Goal: Information Seeking & Learning: Check status

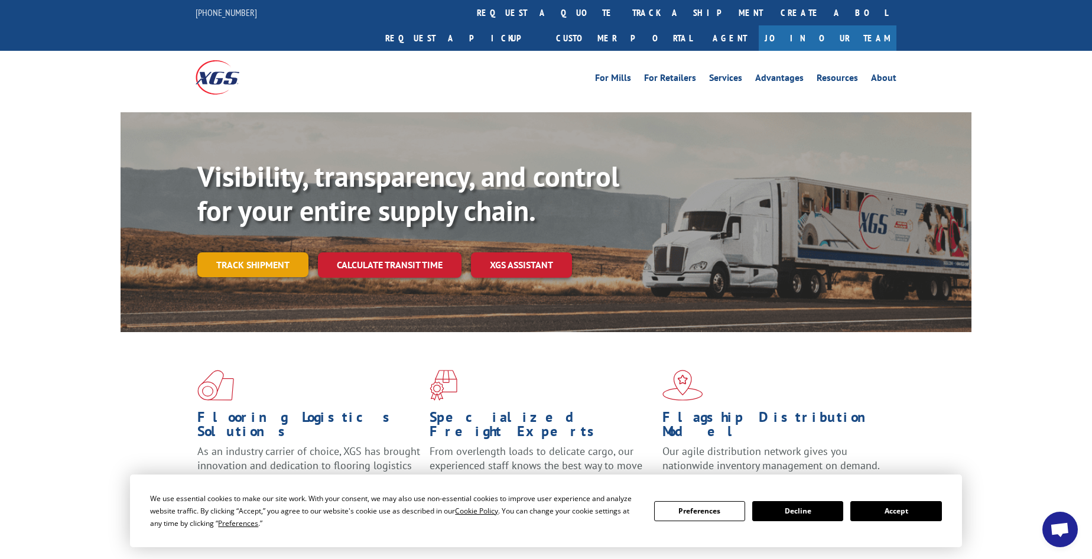
click at [215, 252] on link "Track shipment" at bounding box center [252, 264] width 111 height 25
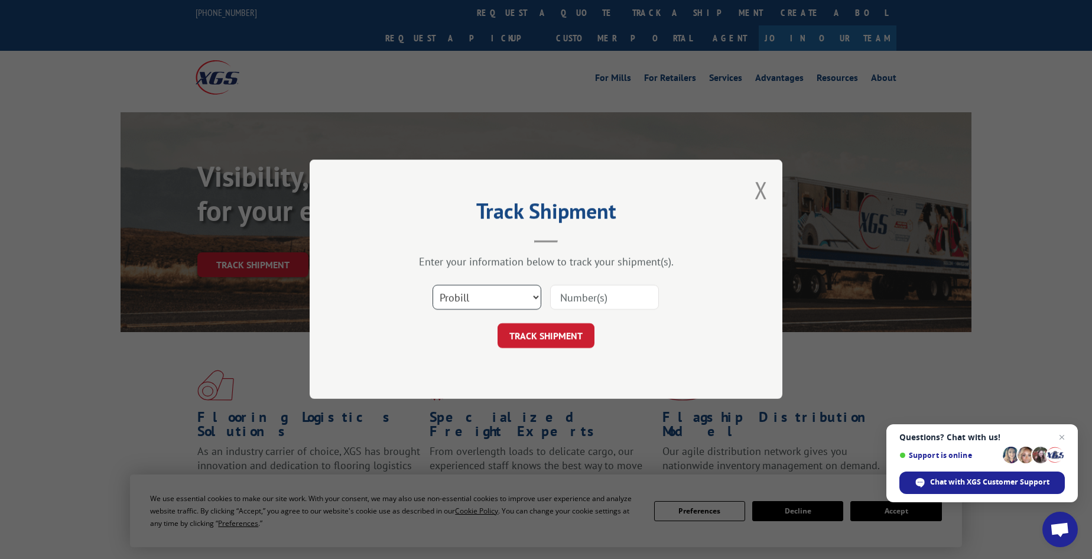
click at [486, 300] on select "Select category... Probill BOL PO" at bounding box center [487, 298] width 109 height 25
select select "bol"
click at [433, 286] on select "Select category... Probill BOL PO" at bounding box center [487, 298] width 109 height 25
click at [568, 300] on input at bounding box center [604, 298] width 109 height 25
paste input "7072607"
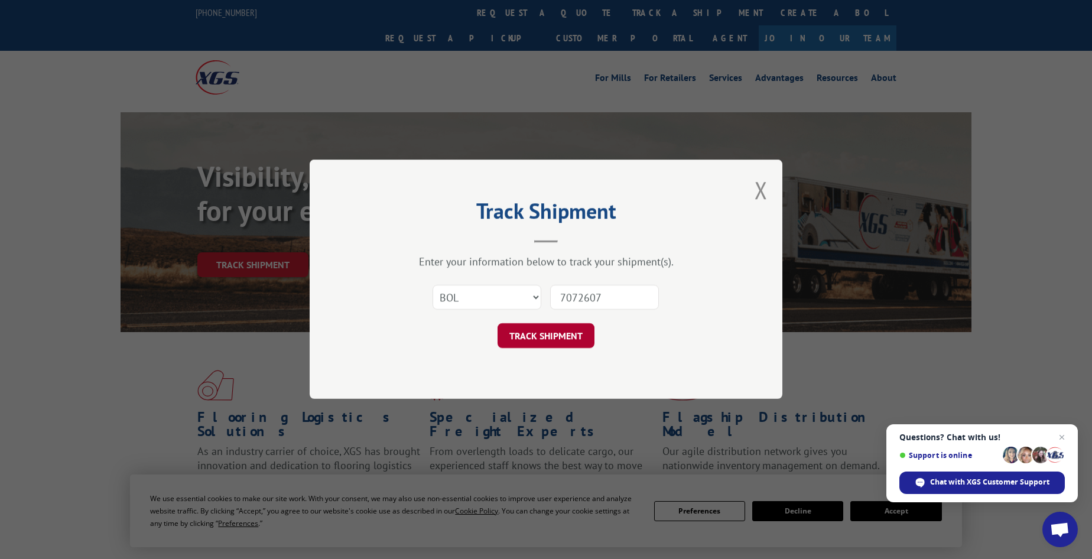
type input "7072607"
click at [534, 333] on button "TRACK SHIPMENT" at bounding box center [546, 336] width 97 height 25
